Goal: Task Accomplishment & Management: Complete application form

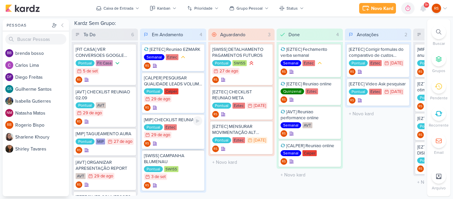
scroll to position [12, 0]
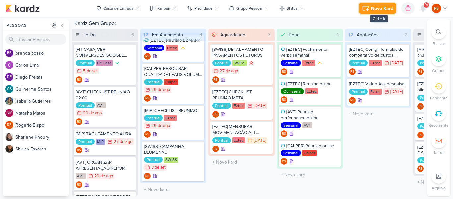
click at [380, 6] on div "Novo Kard" at bounding box center [382, 8] width 22 height 7
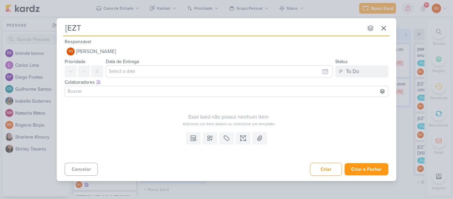
type input "[EZTE"
type input "[EZTEC"
type input "[EZTEC] MAPEAMENTO O"
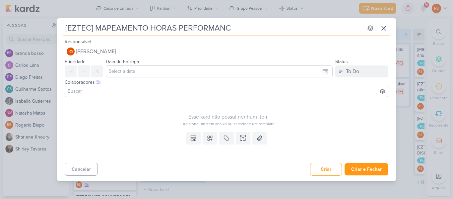
type input "[EZTEC] MAPEAMENTO HORAS PERFORMANCE"
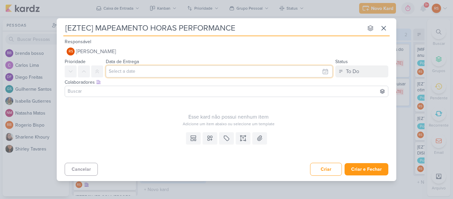
click at [139, 68] on input "text" at bounding box center [219, 71] width 227 height 12
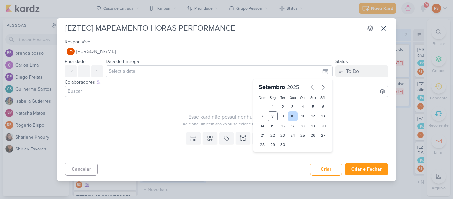
click at [288, 115] on div "10" at bounding box center [293, 116] width 10 height 10
type input "[DATE] 23:59"
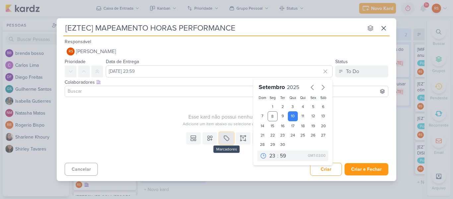
click at [232, 141] on button at bounding box center [226, 138] width 15 height 12
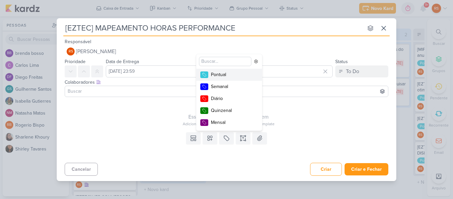
click at [224, 76] on div "Pontual" at bounding box center [232, 74] width 43 height 7
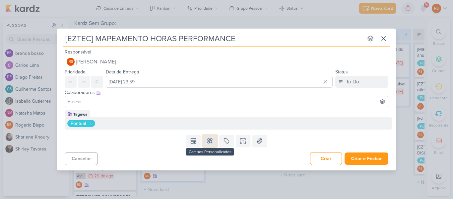
click at [210, 140] on icon at bounding box center [209, 140] width 7 height 7
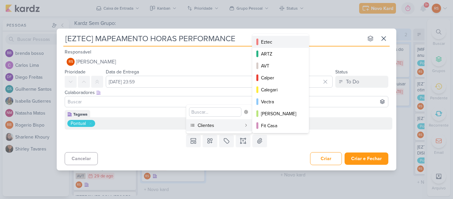
click at [277, 43] on div "Eztec" at bounding box center [281, 41] width 40 height 7
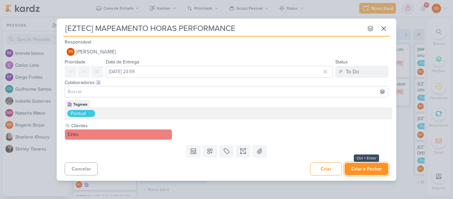
click at [365, 167] on button "Criar e Fechar" at bounding box center [366, 168] width 44 height 12
